Goal: Communication & Community: Answer question/provide support

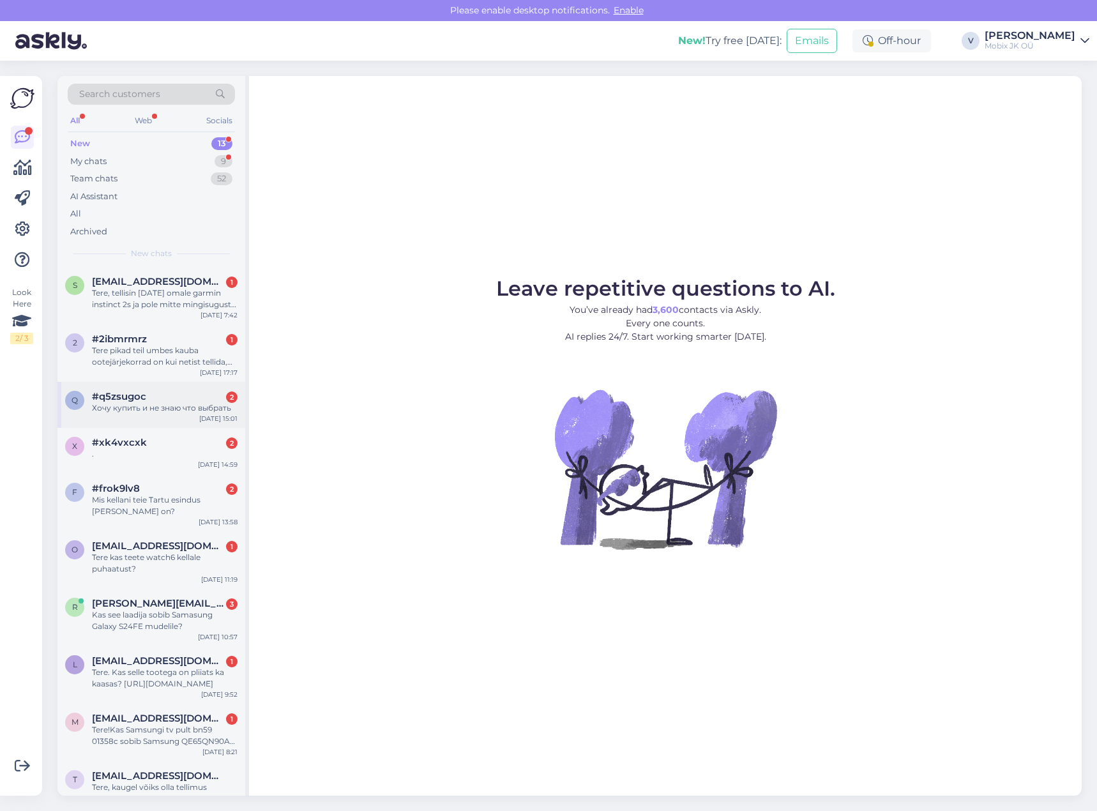
click at [214, 402] on div "Хочу купить и не знаю что выбрать" at bounding box center [165, 407] width 146 height 11
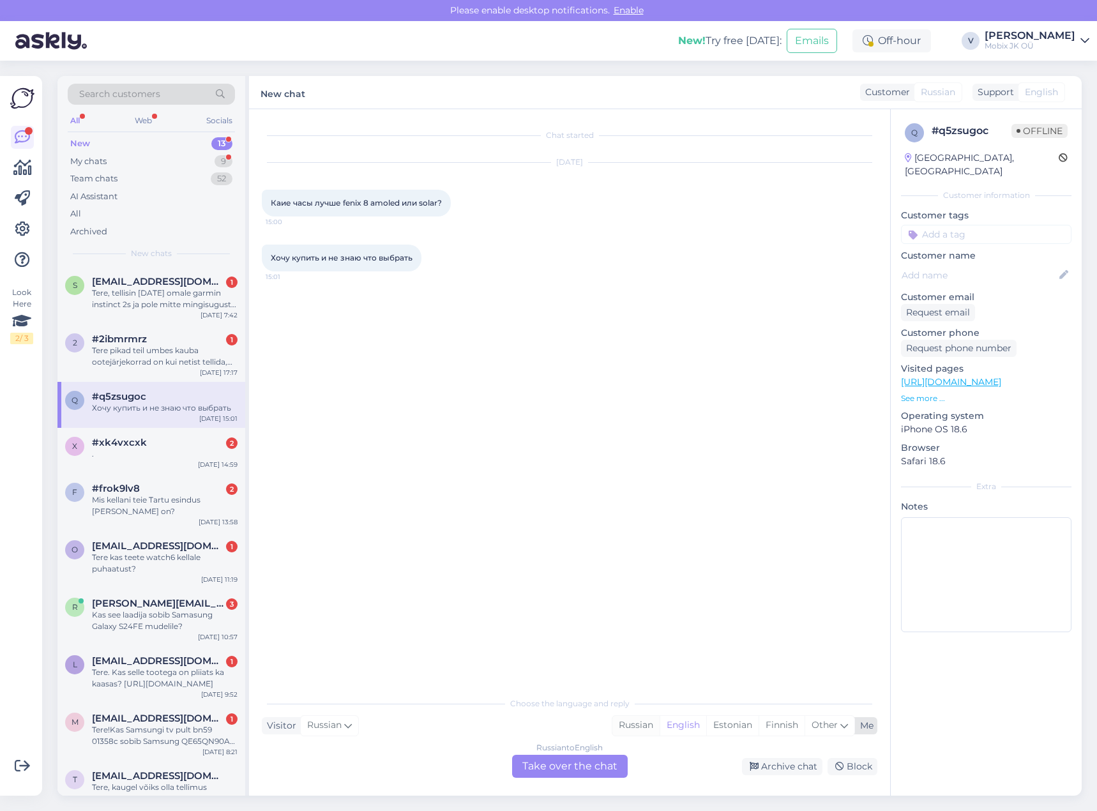
click at [636, 727] on div "Russian" at bounding box center [636, 725] width 47 height 19
click at [602, 766] on div "Russian to Russian Take over the chat" at bounding box center [570, 766] width 116 height 23
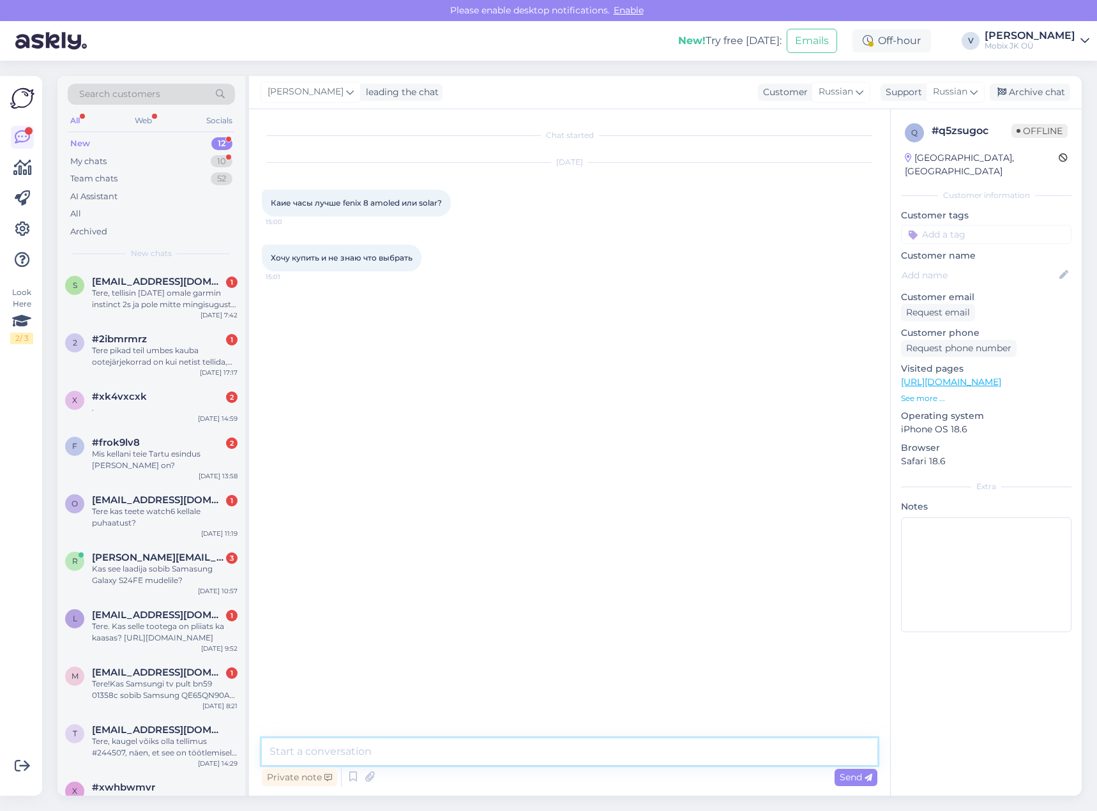
click at [598, 746] on textarea at bounding box center [570, 751] width 616 height 27
click at [627, 754] on textarea at bounding box center [570, 751] width 616 height 27
type textarea "Здравствуйте!"
click at [595, 747] on textarea "Сейчас кратко опишу Вам разницу между экранами Amoled Solar." at bounding box center [570, 751] width 616 height 27
click at [655, 747] on textarea "Сейчас кратко опишу Вам разницу между экранами Amoled и Solar." at bounding box center [570, 751] width 616 height 27
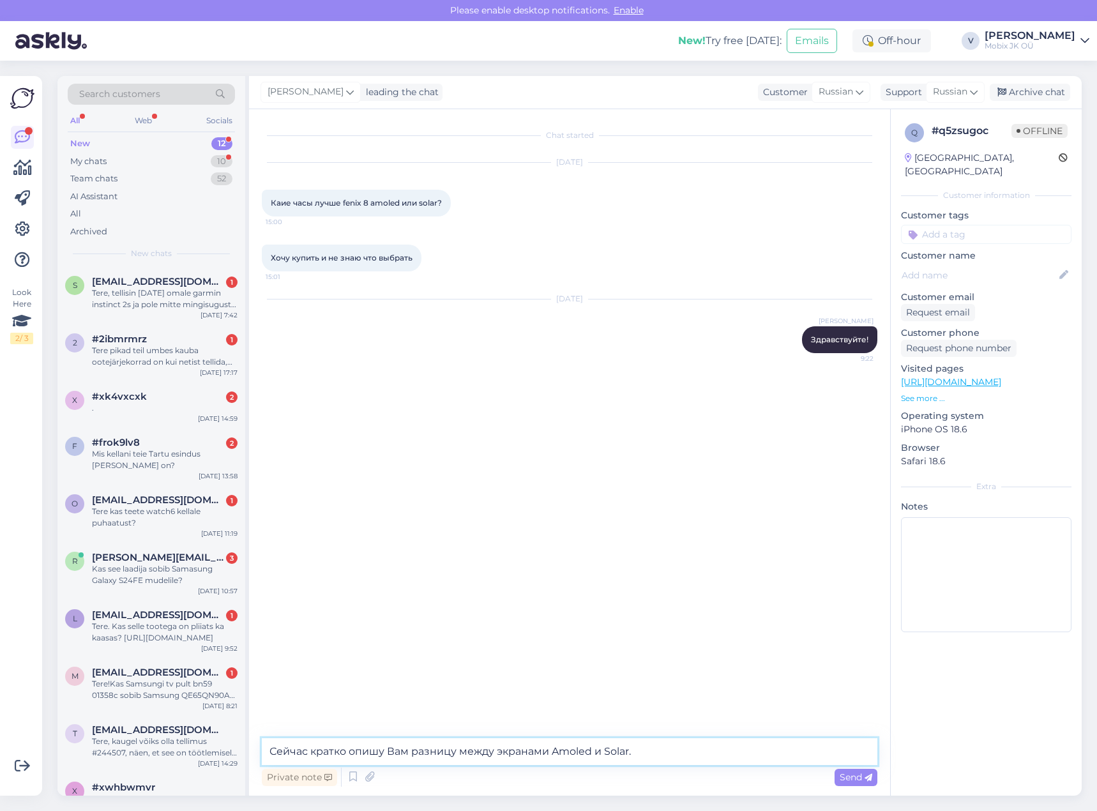
drag, startPoint x: 554, startPoint y: 752, endPoint x: 591, endPoint y: 750, distance: 37.1
click at [591, 750] on textarea "Сейчас кратко опишу Вам разницу между экранами Amoled и Solar." at bounding box center [570, 751] width 616 height 27
type textarea "Сейчас кратко опишу Вам разницу между экранами Amoled и Solar."
click at [857, 774] on span "Send" at bounding box center [856, 777] width 33 height 11
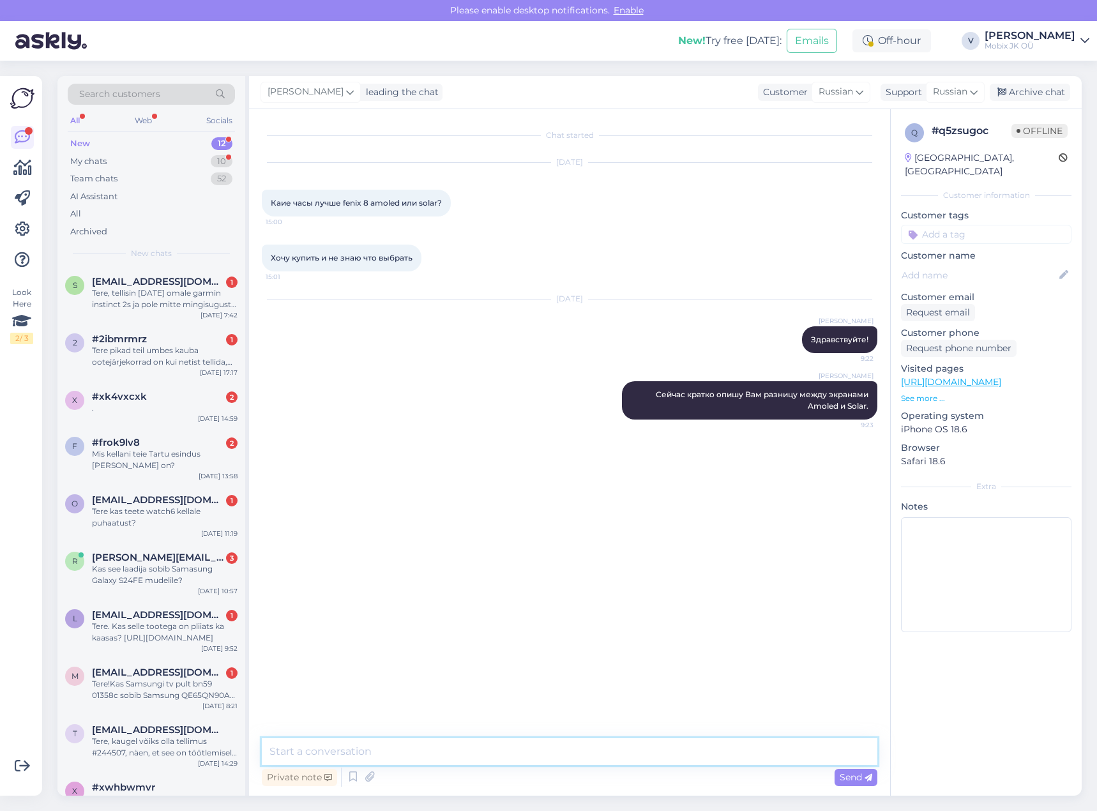
click at [675, 750] on textarea at bounding box center [570, 751] width 616 height 27
paste textarea "Amoled"
type textarea "Amoled - яркий красивый экран, удобно в городе и для спорта, но батарея садитьс…"
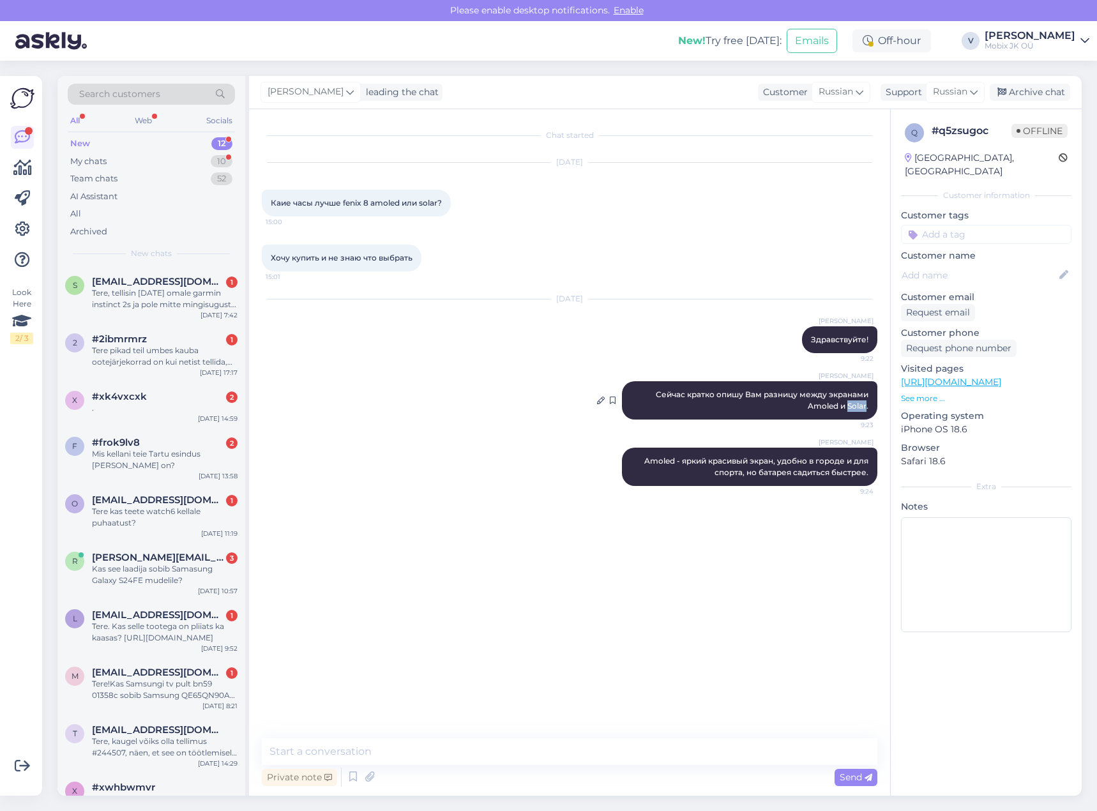
drag, startPoint x: 847, startPoint y: 404, endPoint x: 864, endPoint y: 405, distance: 17.3
click at [864, 405] on span "Сейчас кратко опишу Вам разницу между экранами Amoled и Solar." at bounding box center [763, 400] width 215 height 21
copy span "Solar"
click at [605, 745] on textarea at bounding box center [570, 751] width 616 height 27
paste textarea "Solar"
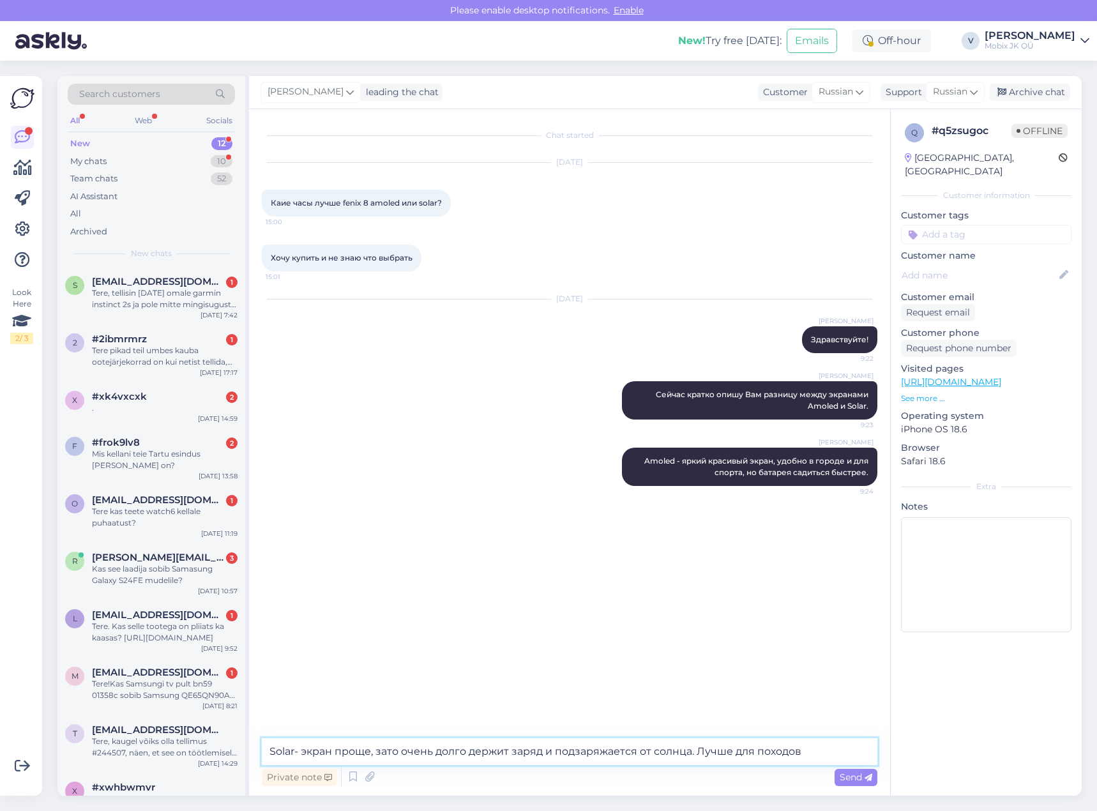
type textarea "Solar- экран проще, зато очень долго держит заряд и подзаряжается от солнца. Лу…"
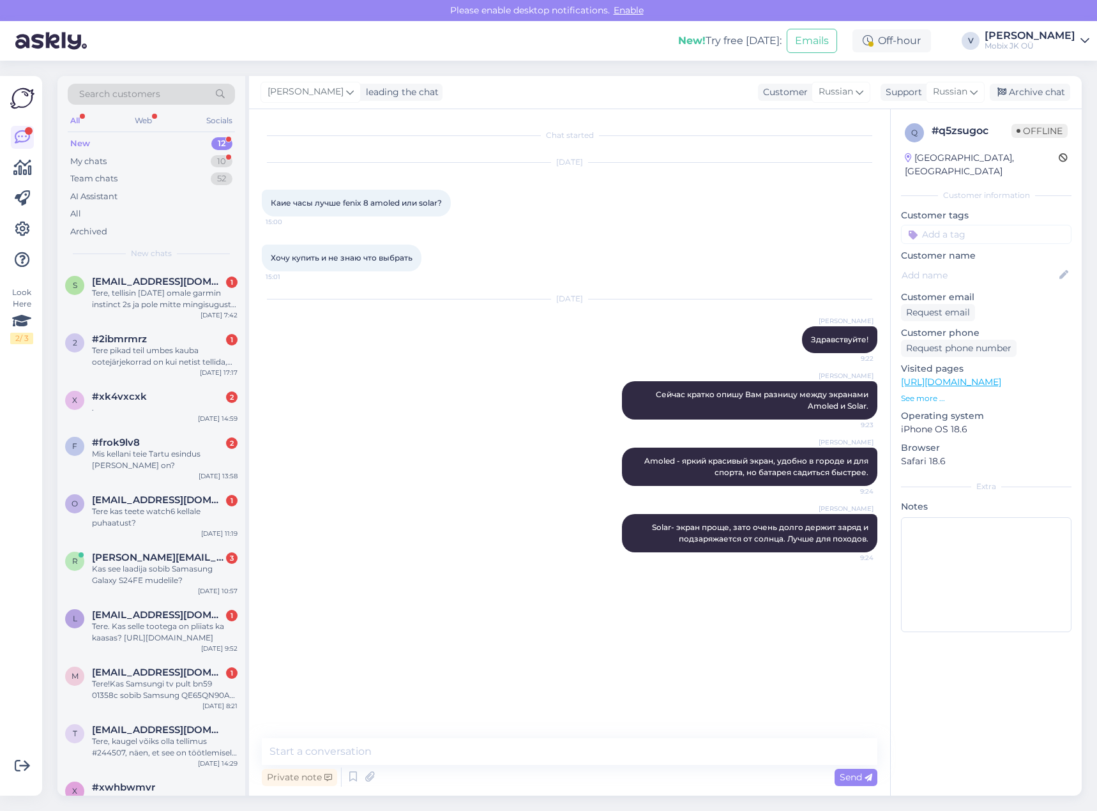
click at [994, 225] on input at bounding box center [986, 234] width 171 height 19
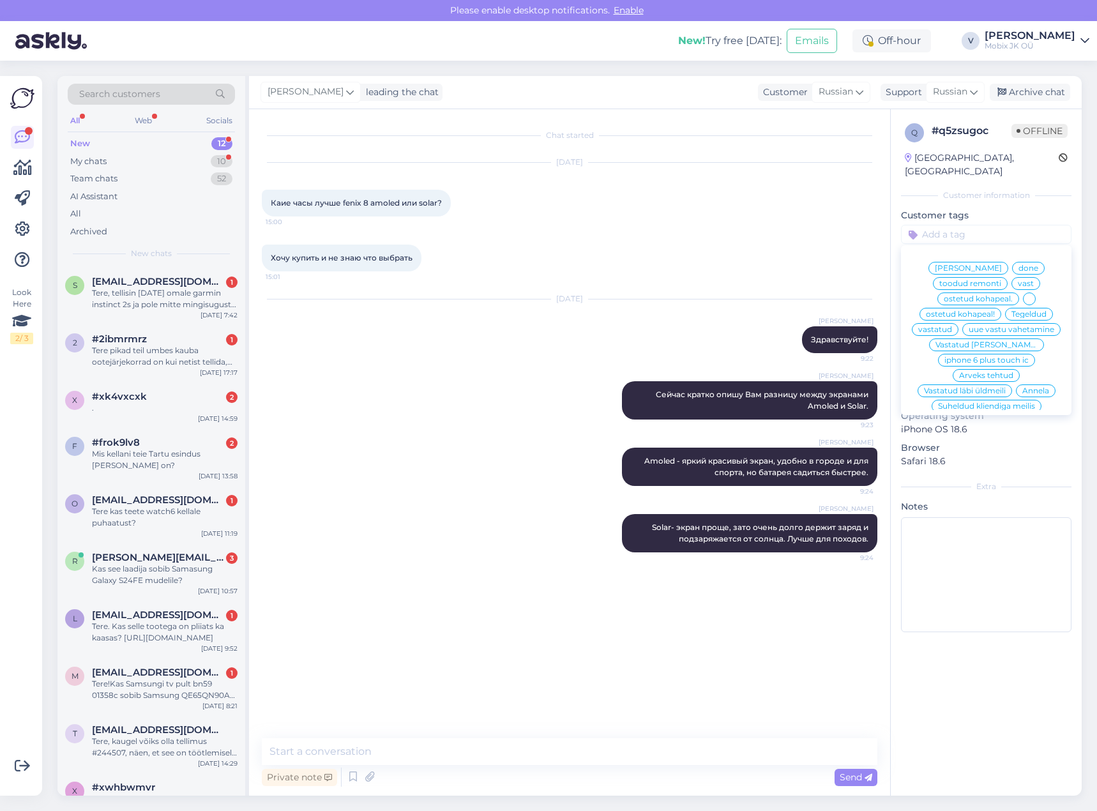
click at [952, 326] on span "vastatud" at bounding box center [935, 330] width 34 height 8
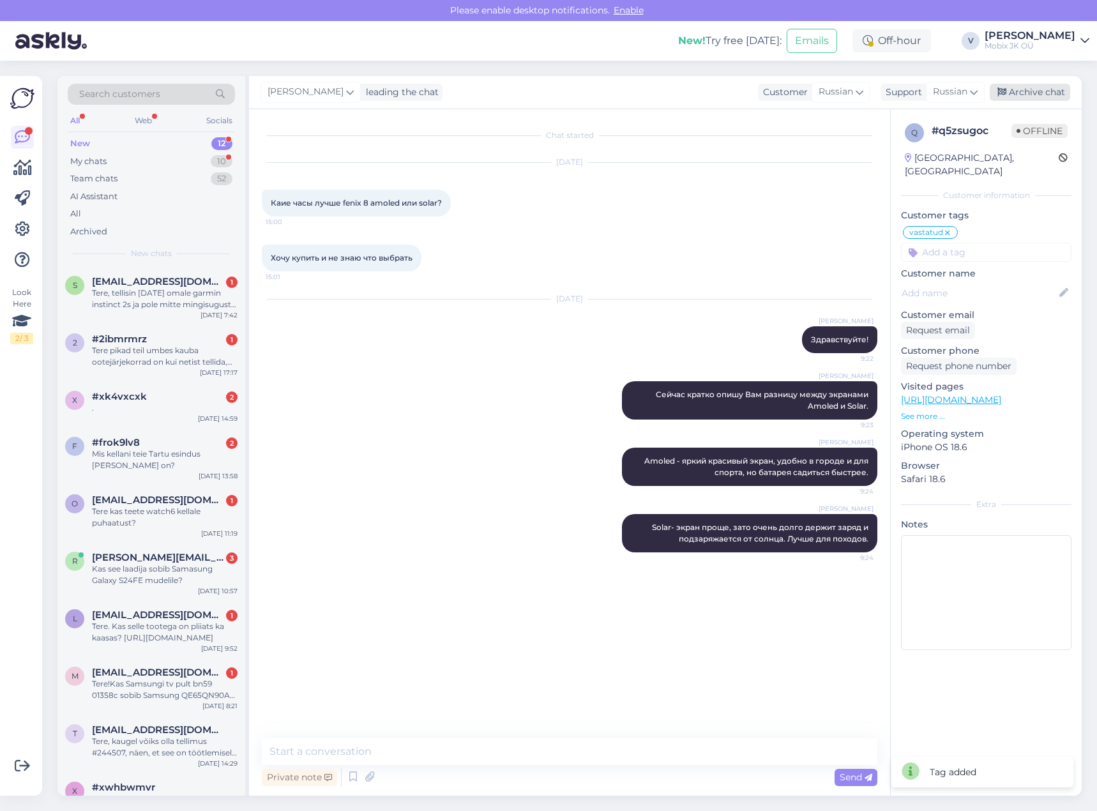
click at [1040, 93] on div "Archive chat" at bounding box center [1030, 92] width 80 height 17
